Goal: Task Accomplishment & Management: Manage account settings

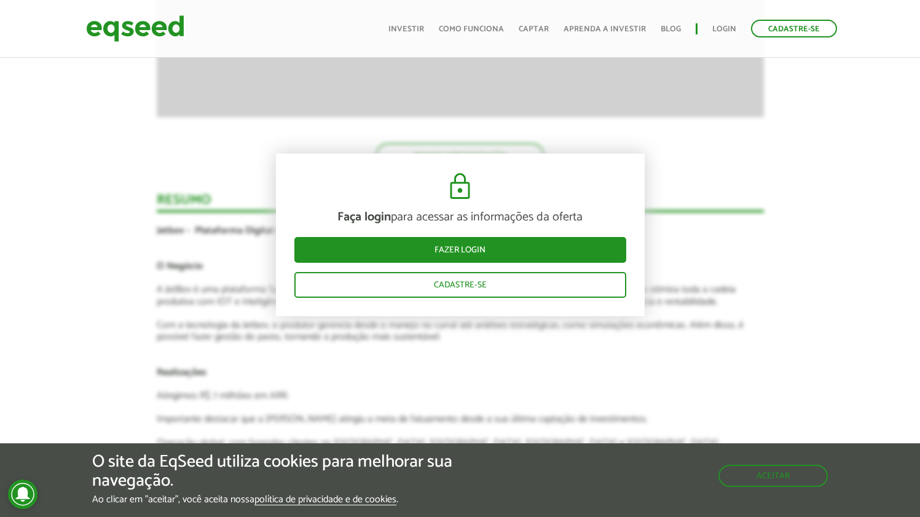
scroll to position [2134, 0]
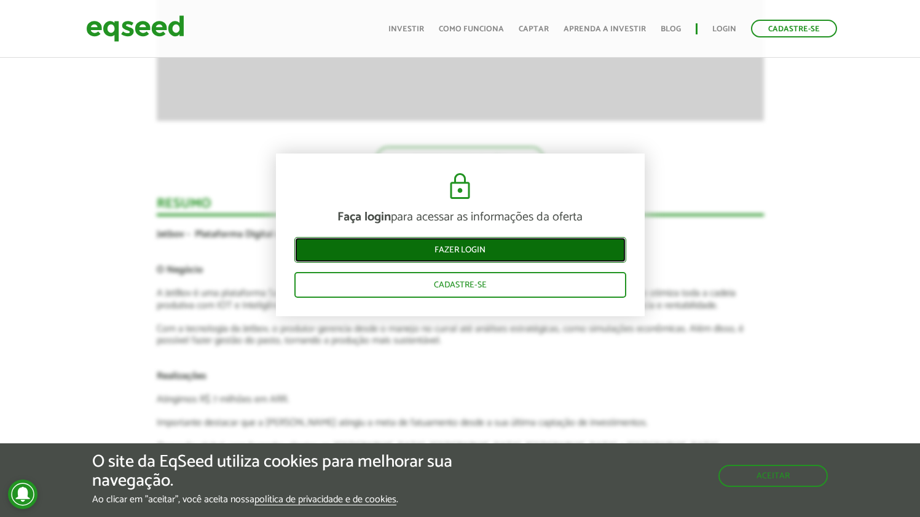
click at [542, 260] on link "Fazer login" at bounding box center [460, 250] width 332 height 26
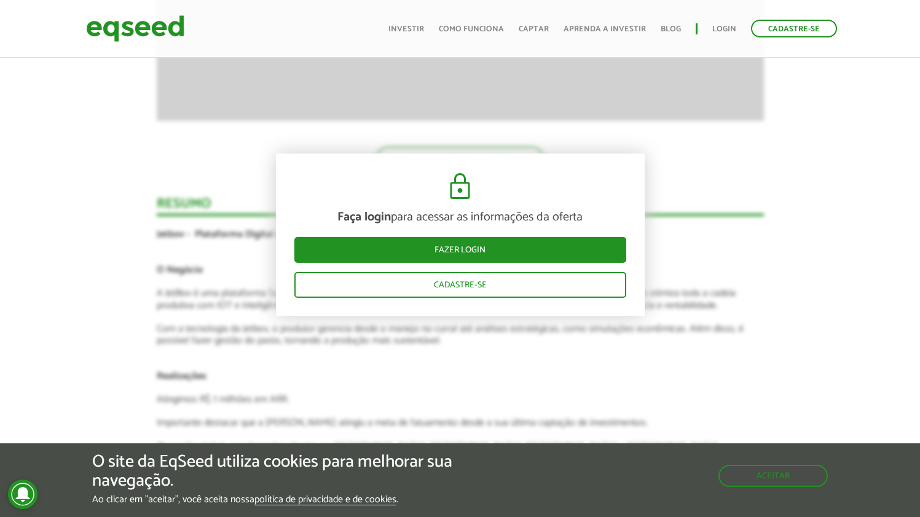
scroll to position [1482, 0]
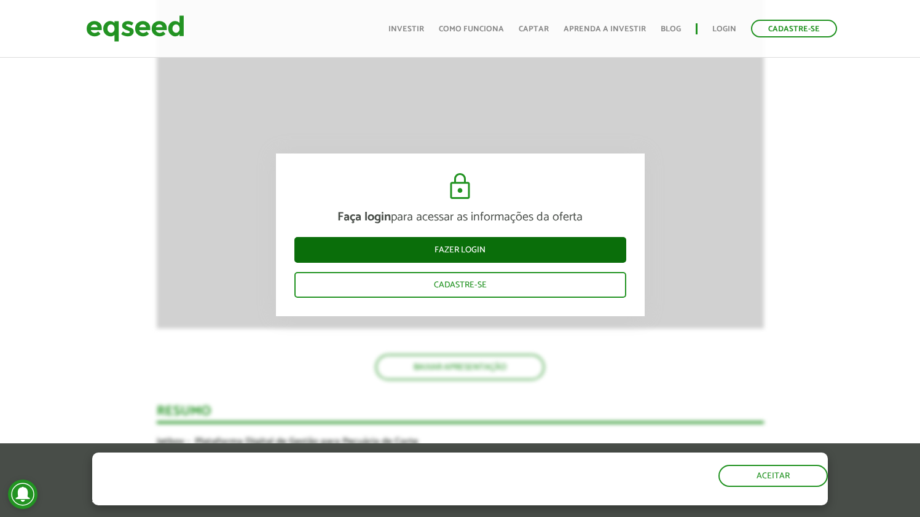
scroll to position [2008, 0]
